Goal: Navigation & Orientation: Go to known website

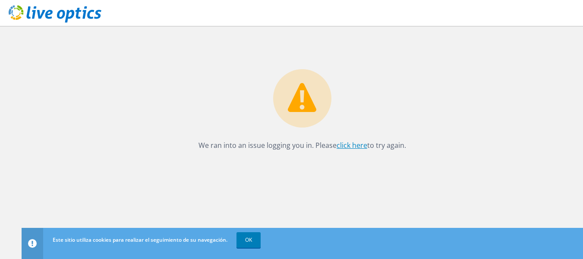
click at [352, 148] on link "click here" at bounding box center [352, 145] width 31 height 10
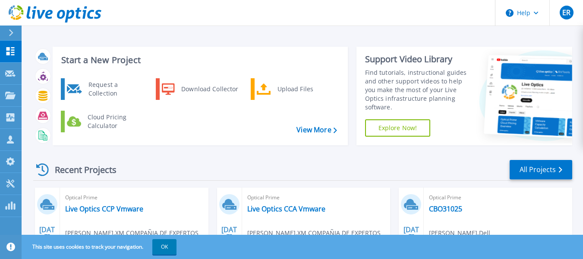
click at [410, 127] on link "Explore Now!" at bounding box center [398, 127] width 66 height 17
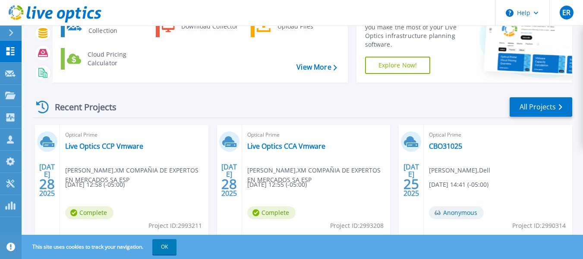
scroll to position [43, 0]
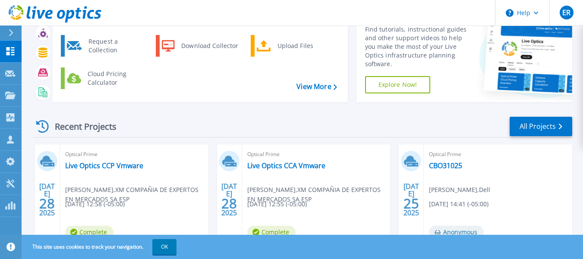
click at [390, 75] on div "Support Video Library Find tutorials, instructional guides and other support vi…" at bounding box center [415, 52] width 116 height 98
click at [390, 79] on link "Explore Now!" at bounding box center [398, 84] width 66 height 17
